Goal: Information Seeking & Learning: Learn about a topic

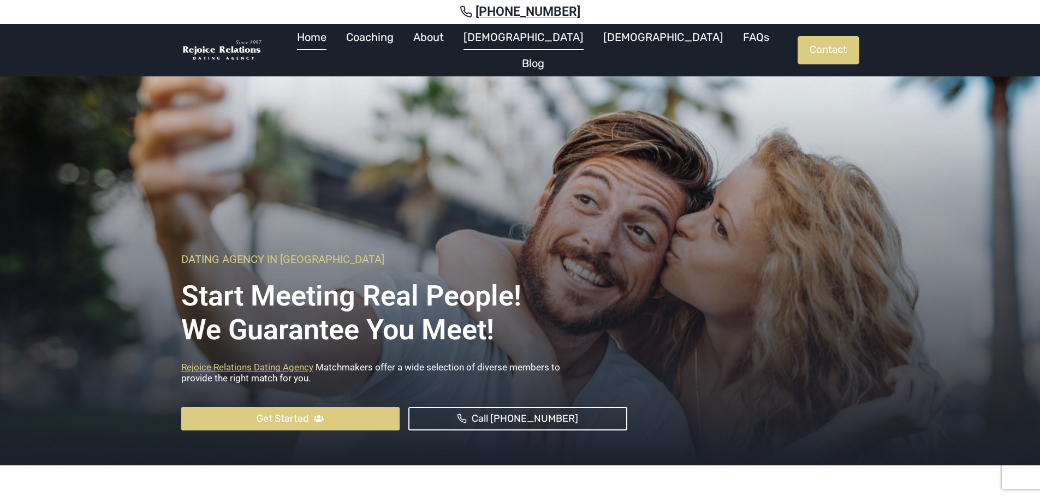
click at [540, 46] on link "[DEMOGRAPHIC_DATA]" at bounding box center [524, 37] width 140 height 26
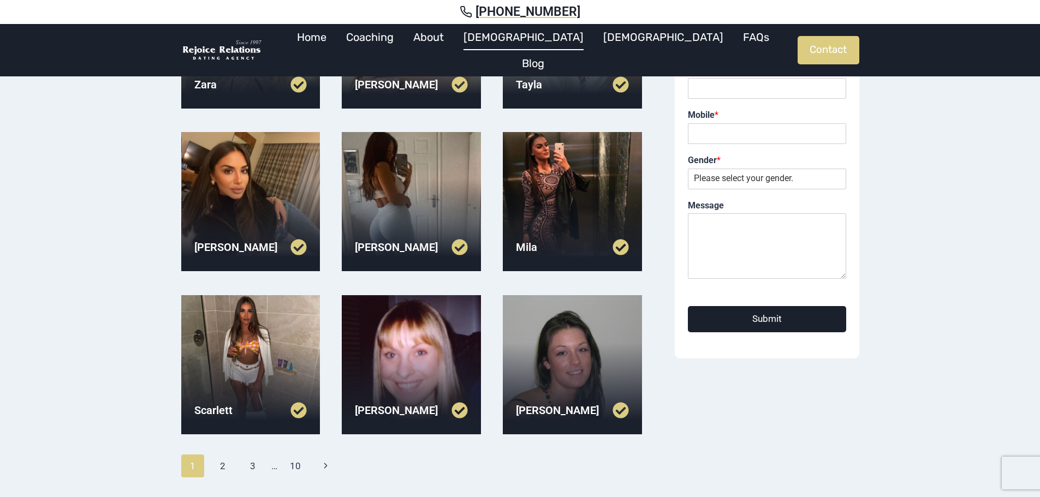
scroll to position [273, 0]
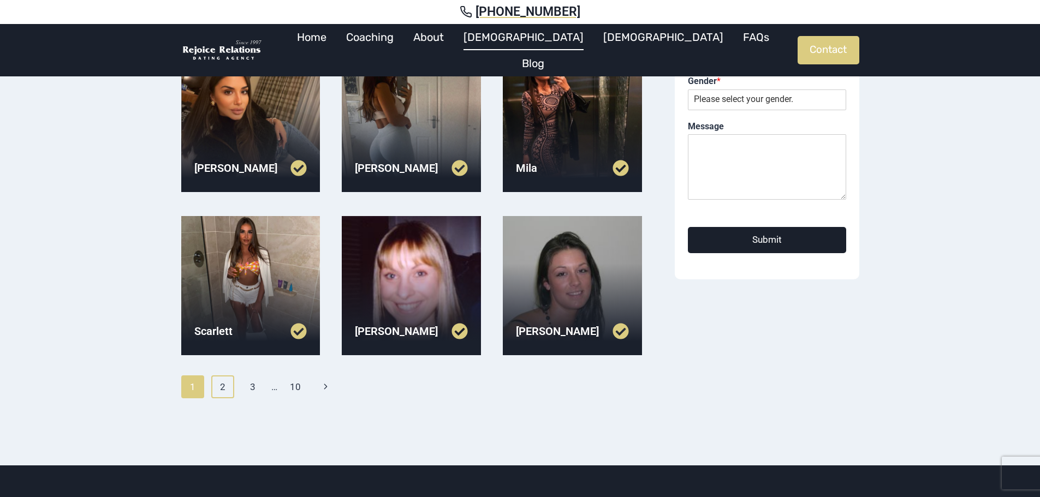
drag, startPoint x: 221, startPoint y: 385, endPoint x: 257, endPoint y: 338, distance: 59.2
click at [222, 385] on link "2" at bounding box center [222, 387] width 23 height 23
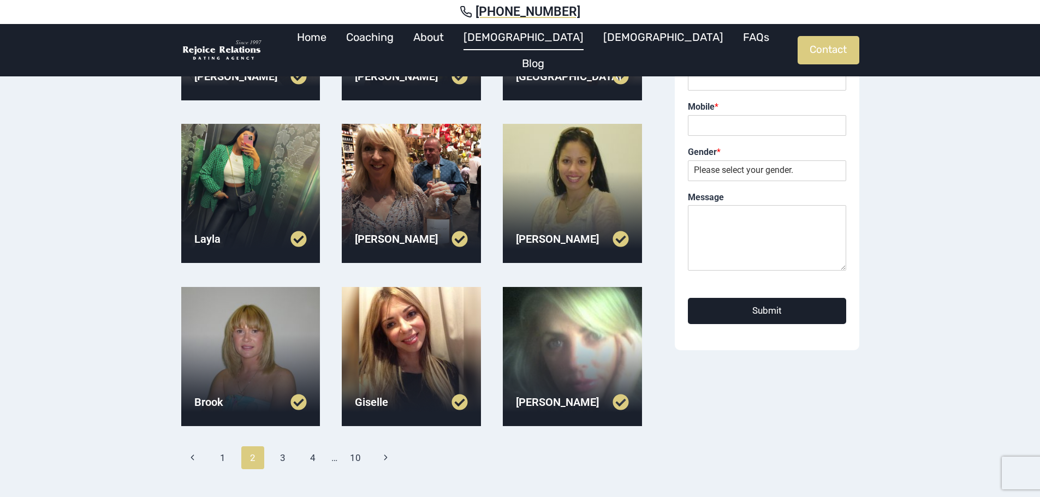
scroll to position [218, 0]
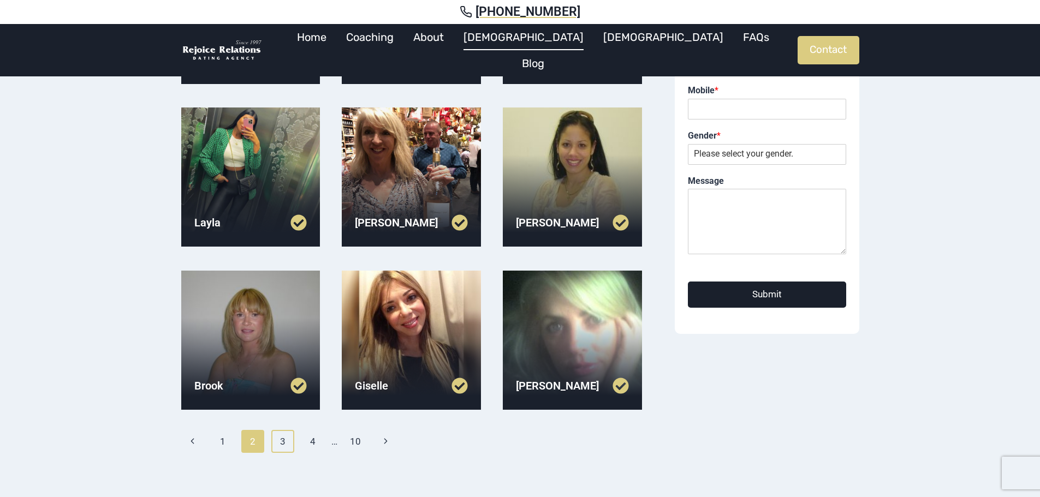
click at [281, 443] on link "3" at bounding box center [282, 441] width 23 height 23
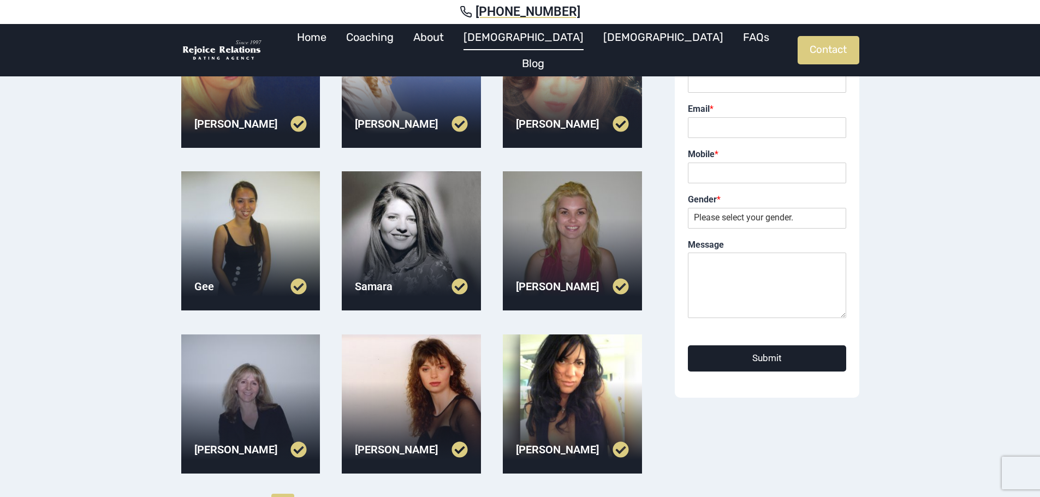
scroll to position [55, 0]
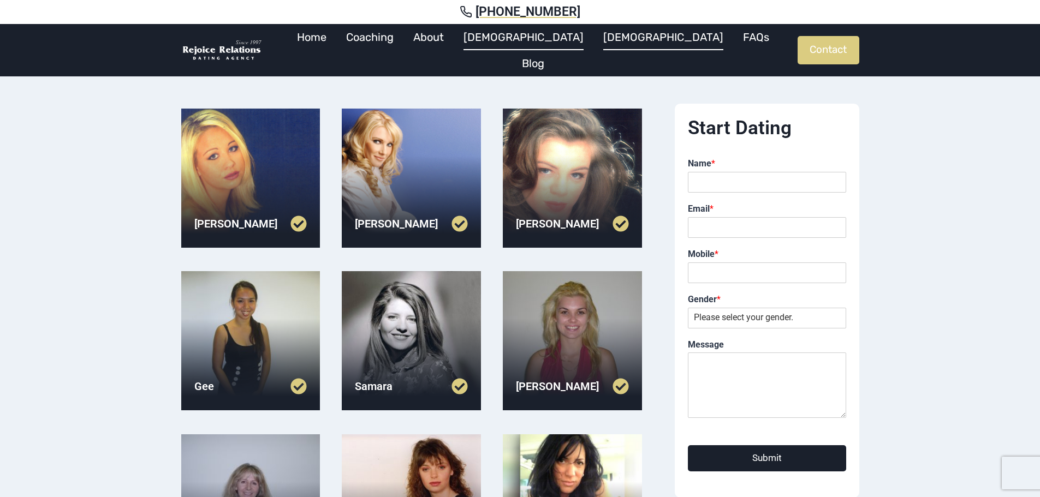
click at [598, 50] on link "[DEMOGRAPHIC_DATA]" at bounding box center [663, 37] width 140 height 26
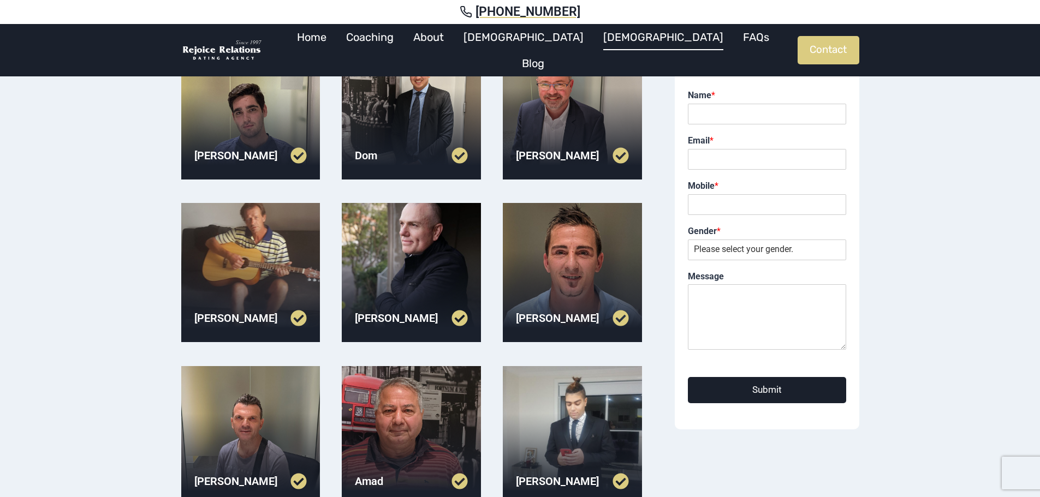
scroll to position [218, 0]
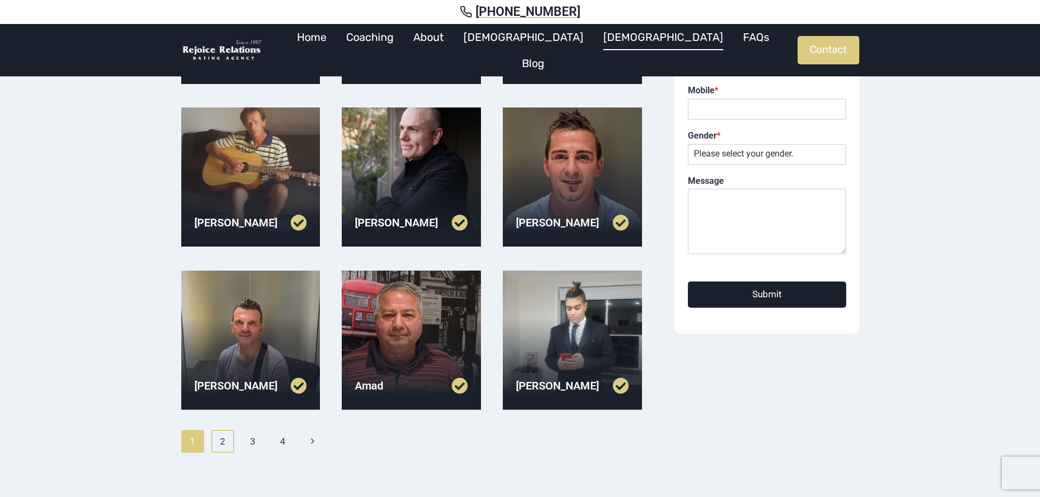
click at [225, 442] on link "2" at bounding box center [222, 441] width 23 height 23
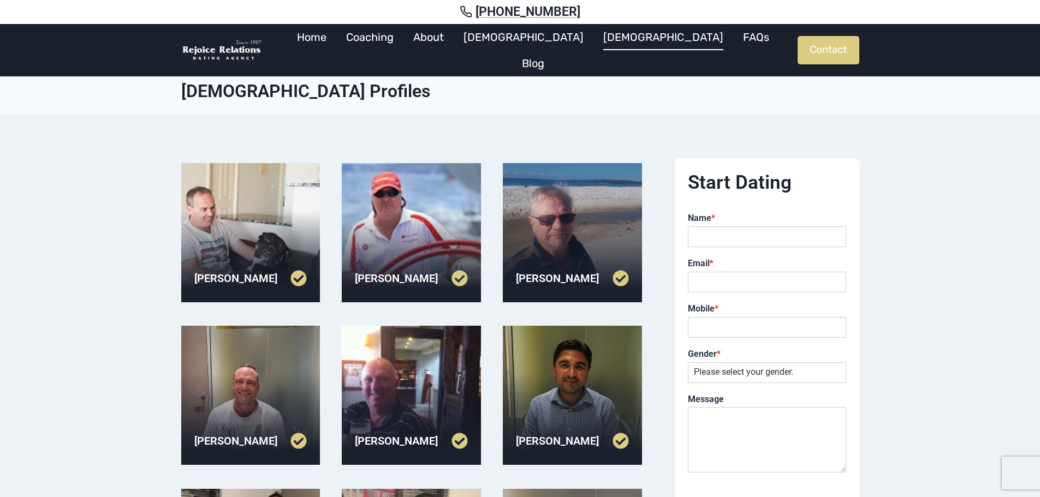
click at [223, 205] on div at bounding box center [250, 232] width 139 height 139
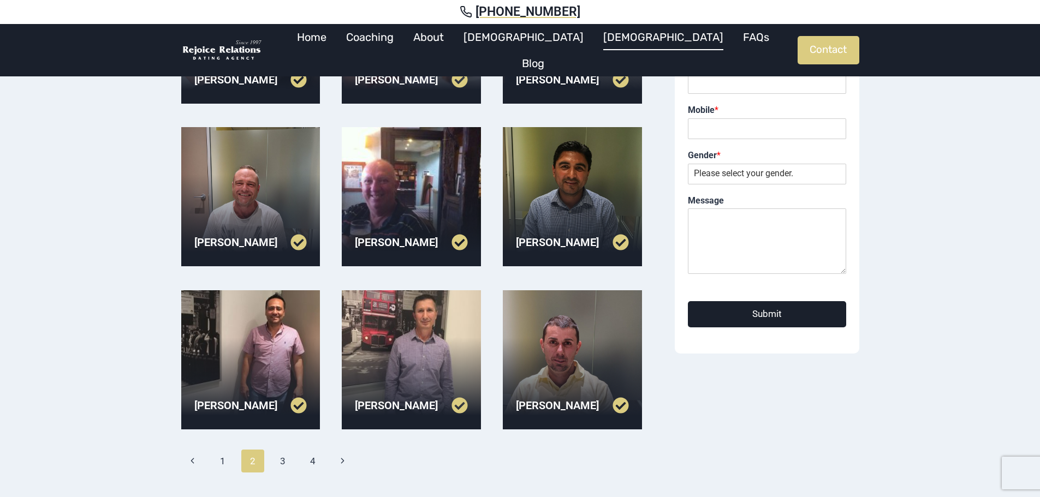
scroll to position [218, 0]
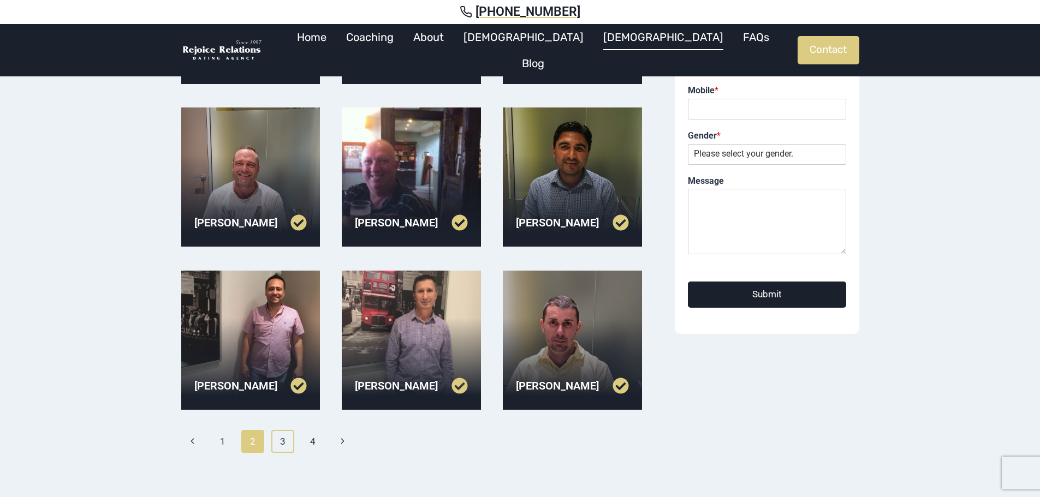
click at [283, 445] on link "3" at bounding box center [282, 441] width 23 height 23
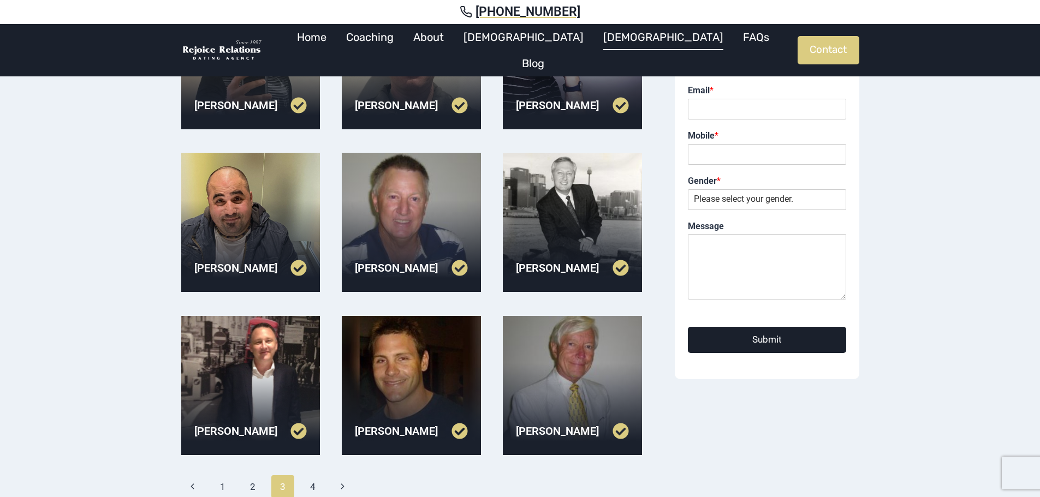
scroll to position [218, 0]
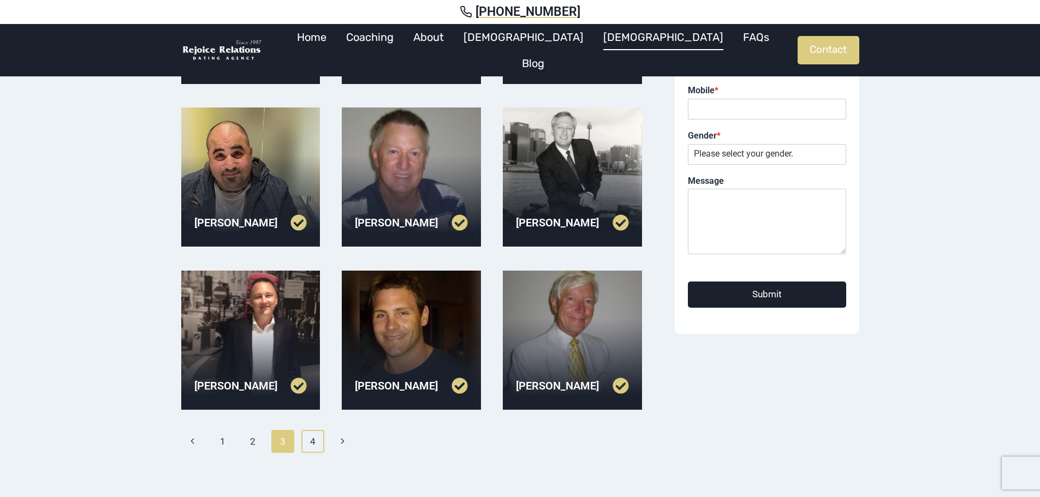
click at [314, 443] on link "4" at bounding box center [312, 441] width 23 height 23
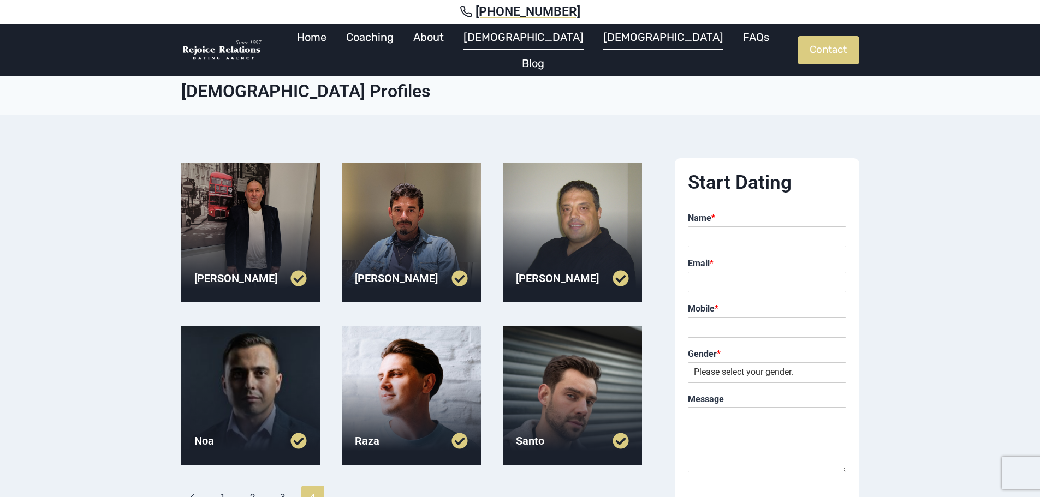
click at [537, 50] on link "[DEMOGRAPHIC_DATA]" at bounding box center [524, 37] width 140 height 26
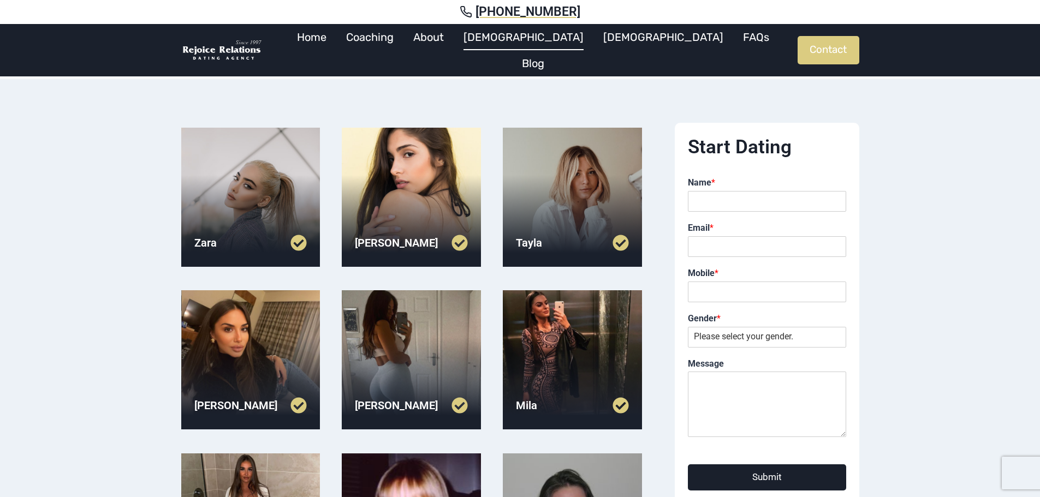
scroll to position [55, 0]
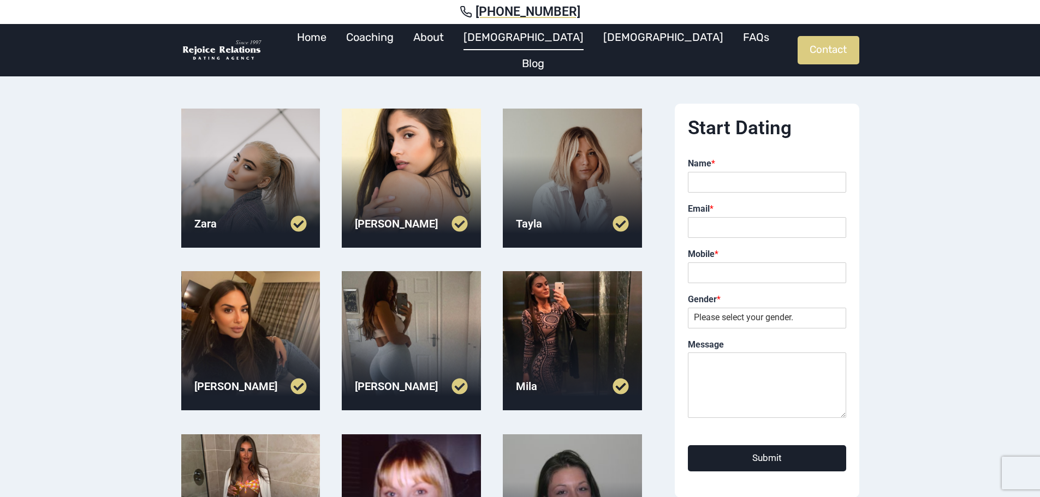
click at [435, 337] on div at bounding box center [411, 340] width 139 height 139
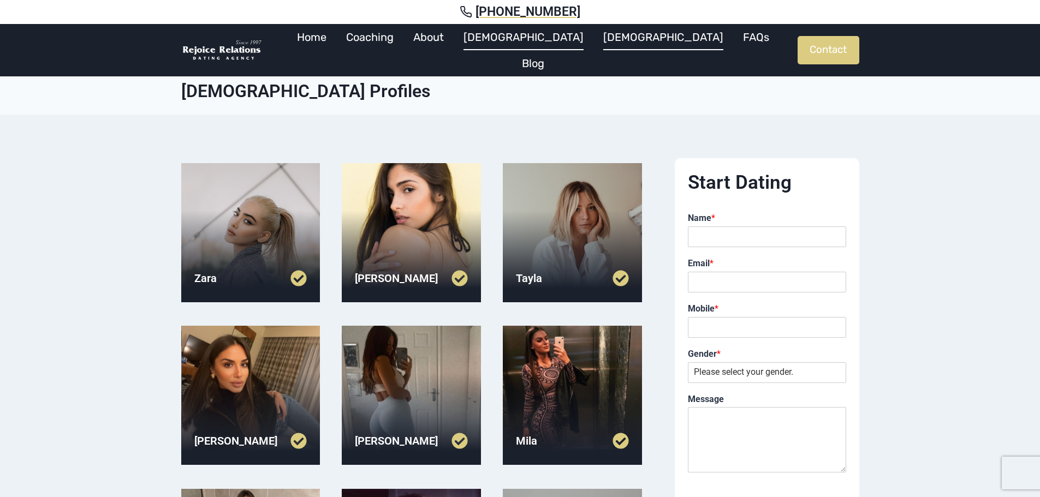
click at [599, 37] on link "[DEMOGRAPHIC_DATA]" at bounding box center [663, 37] width 140 height 26
